Goal: Task Accomplishment & Management: Manage account settings

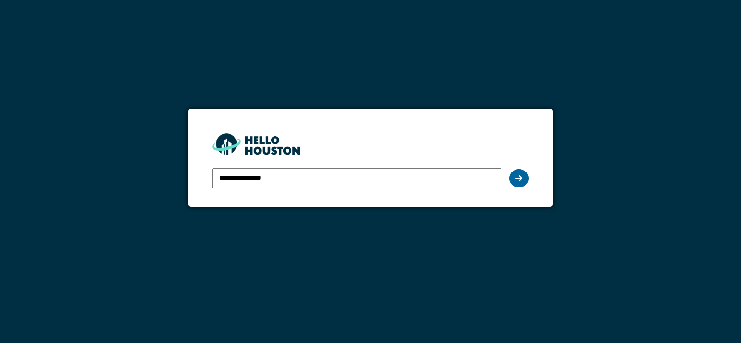
click at [525, 176] on div at bounding box center [518, 178] width 19 height 18
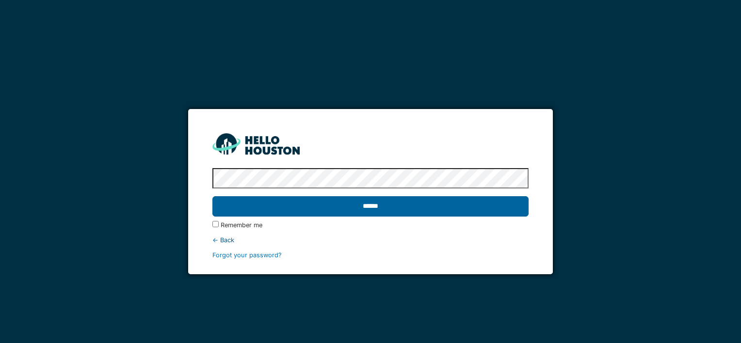
click at [326, 203] on input "******" at bounding box center [370, 206] width 316 height 20
